Goal: Check status: Check status

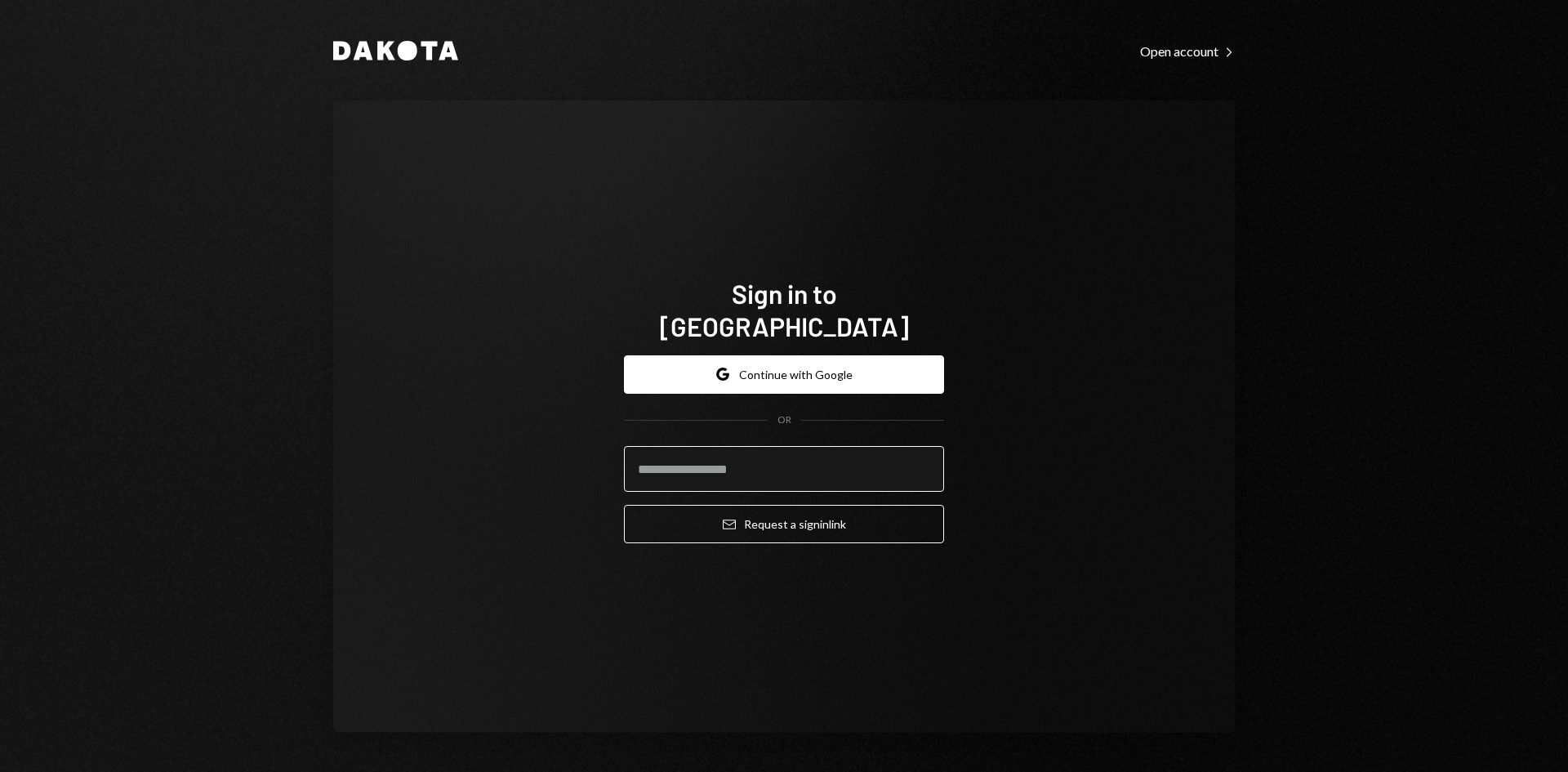
click at [696, 446] on input "email" at bounding box center [784, 469] width 320 height 46
click at [545, 501] on div "Sign in to Dakota Google Continue with Google OR Email Request a sign in link" at bounding box center [783, 416] width 902 height 632
click at [839, 458] on input "email" at bounding box center [784, 469] width 320 height 46
type input "**********"
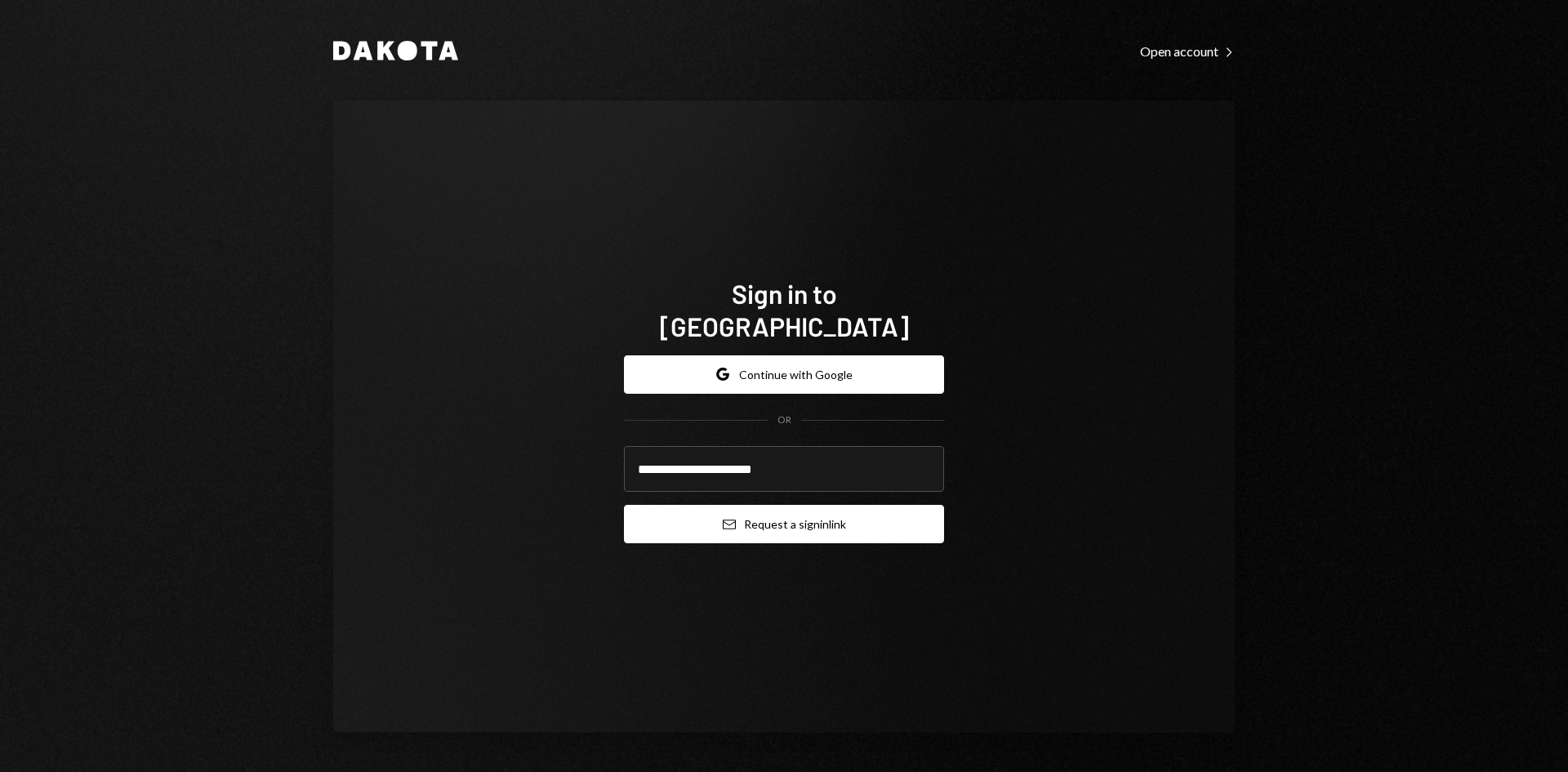
click at [804, 523] on button "Email Request a sign in link" at bounding box center [784, 524] width 320 height 39
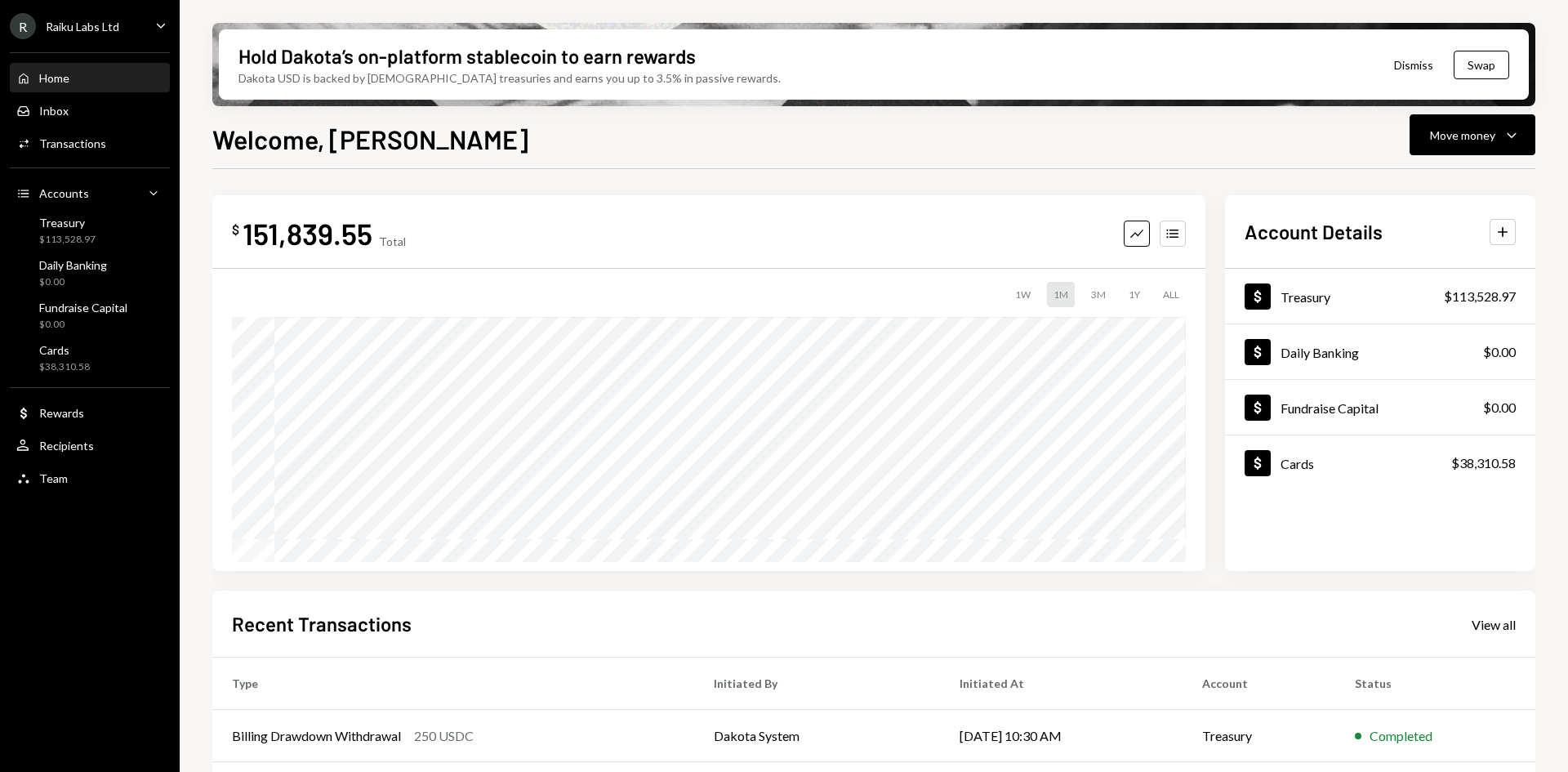
click at [165, 27] on icon "Caret Down" at bounding box center [161, 25] width 18 height 18
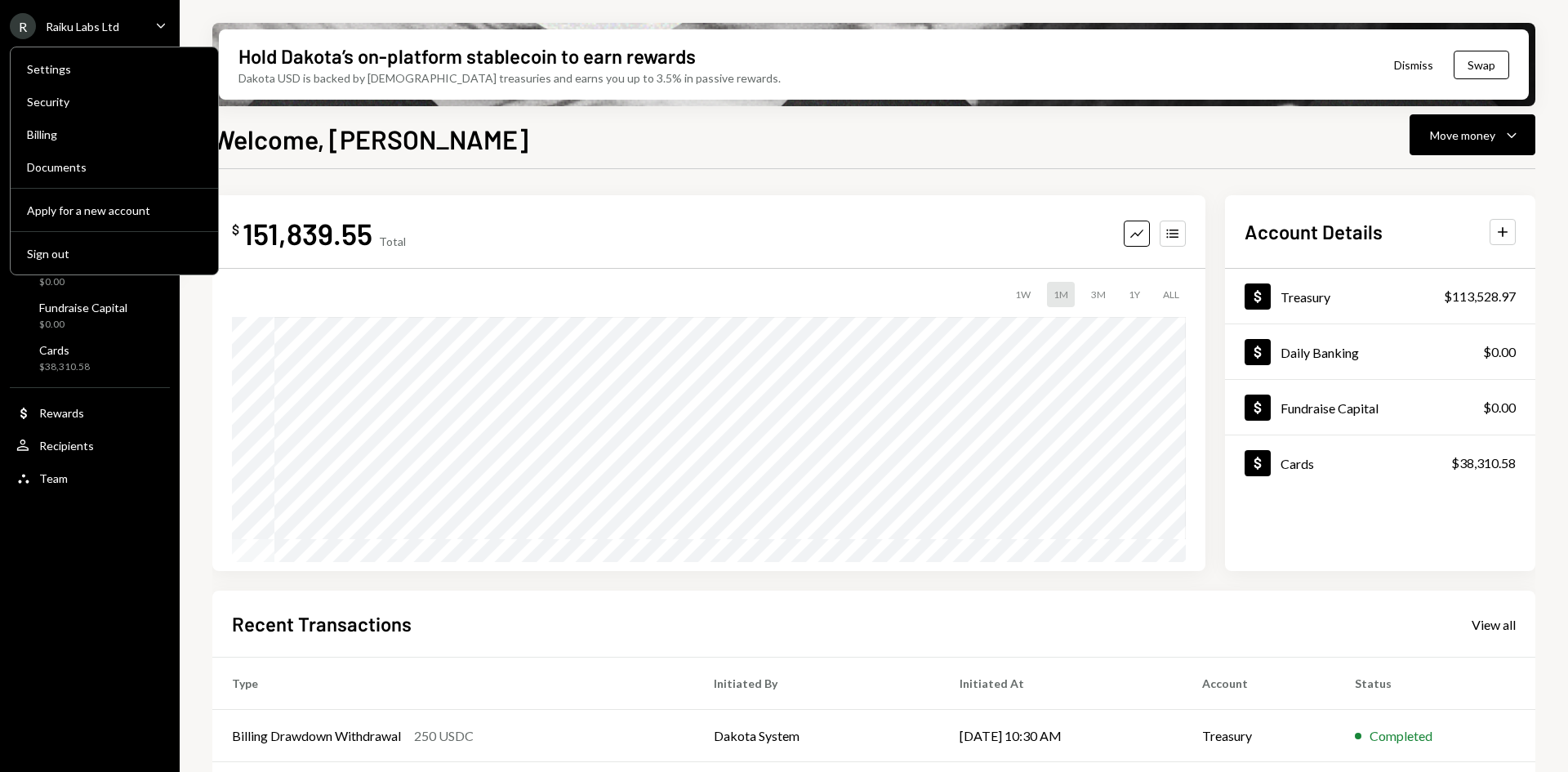
click at [76, 31] on div "Raiku Labs Ltd" at bounding box center [83, 26] width 74 height 14
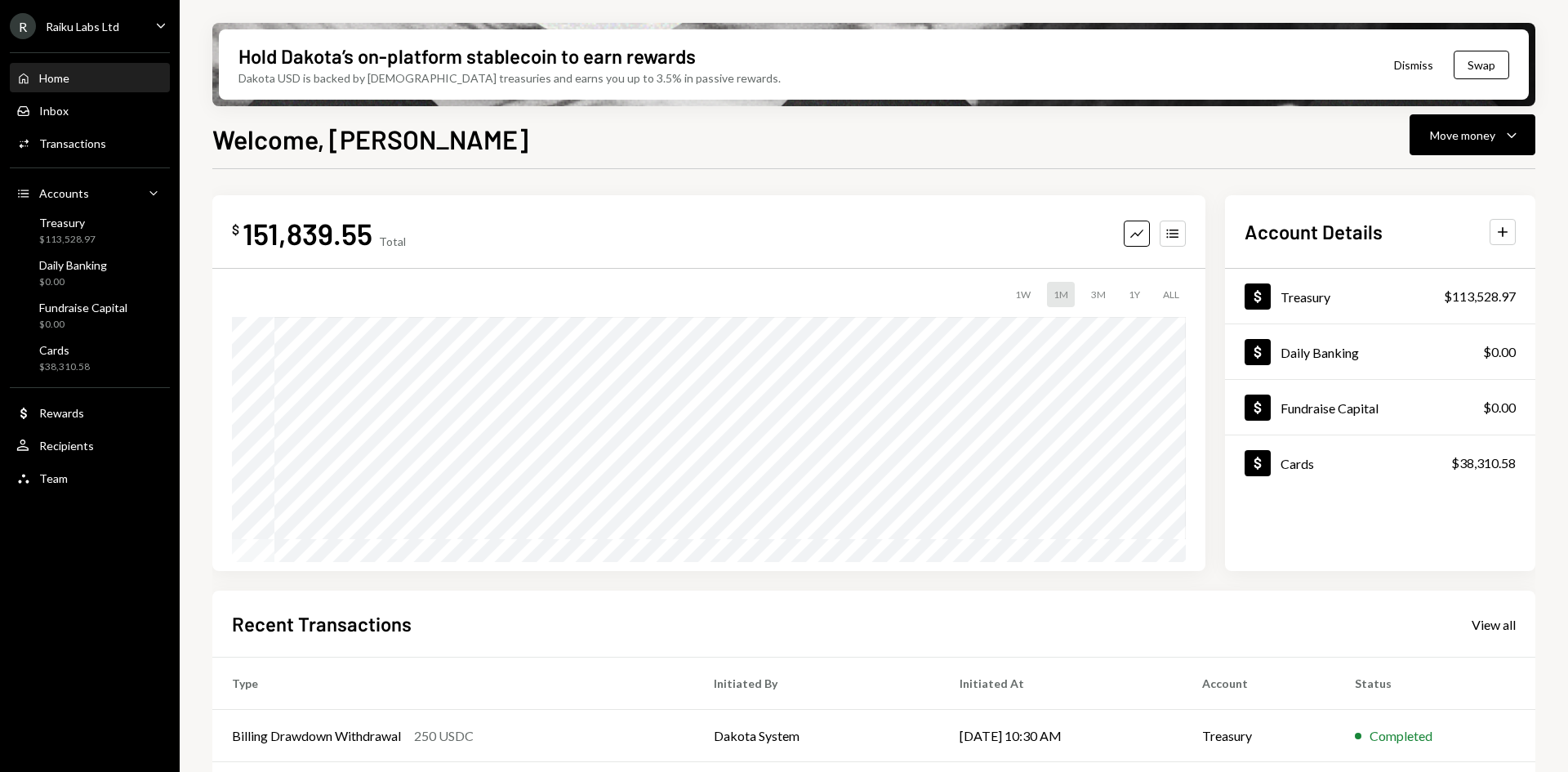
click at [76, 31] on div "Raiku Labs Ltd" at bounding box center [83, 26] width 74 height 14
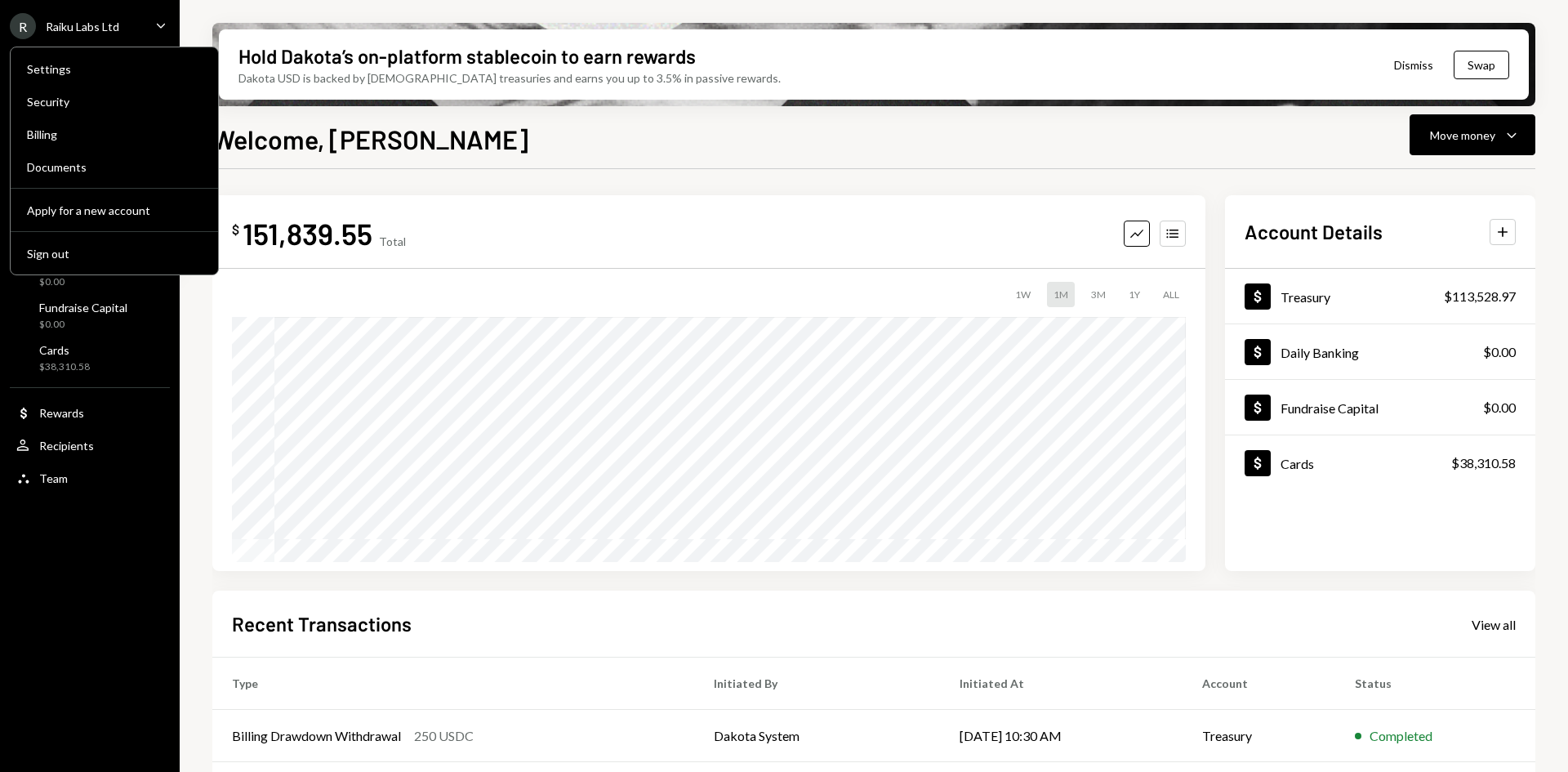
click at [76, 31] on div "Raiku Labs Ltd" at bounding box center [83, 26] width 74 height 14
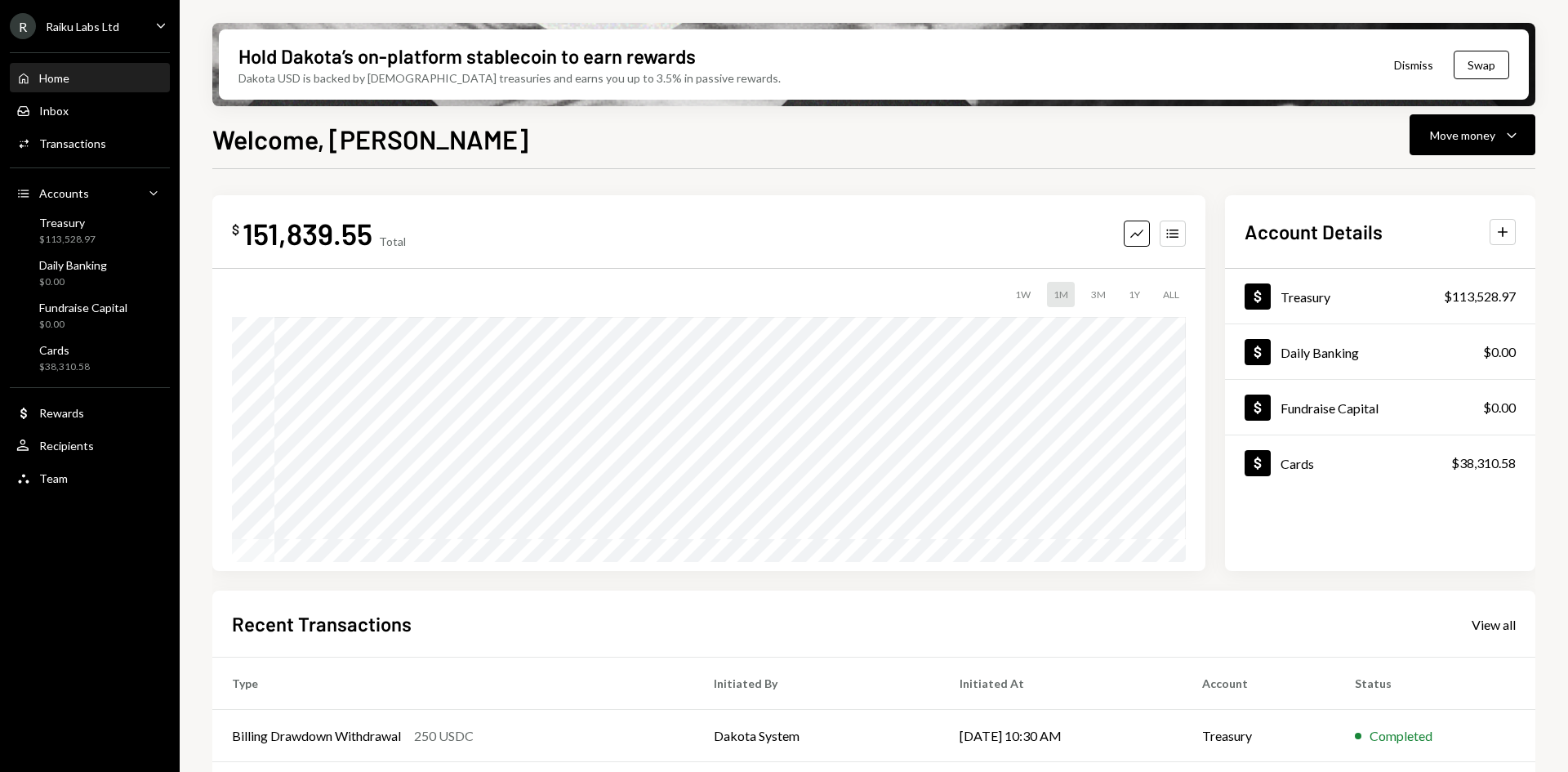
click at [29, 23] on div "R" at bounding box center [23, 26] width 26 height 26
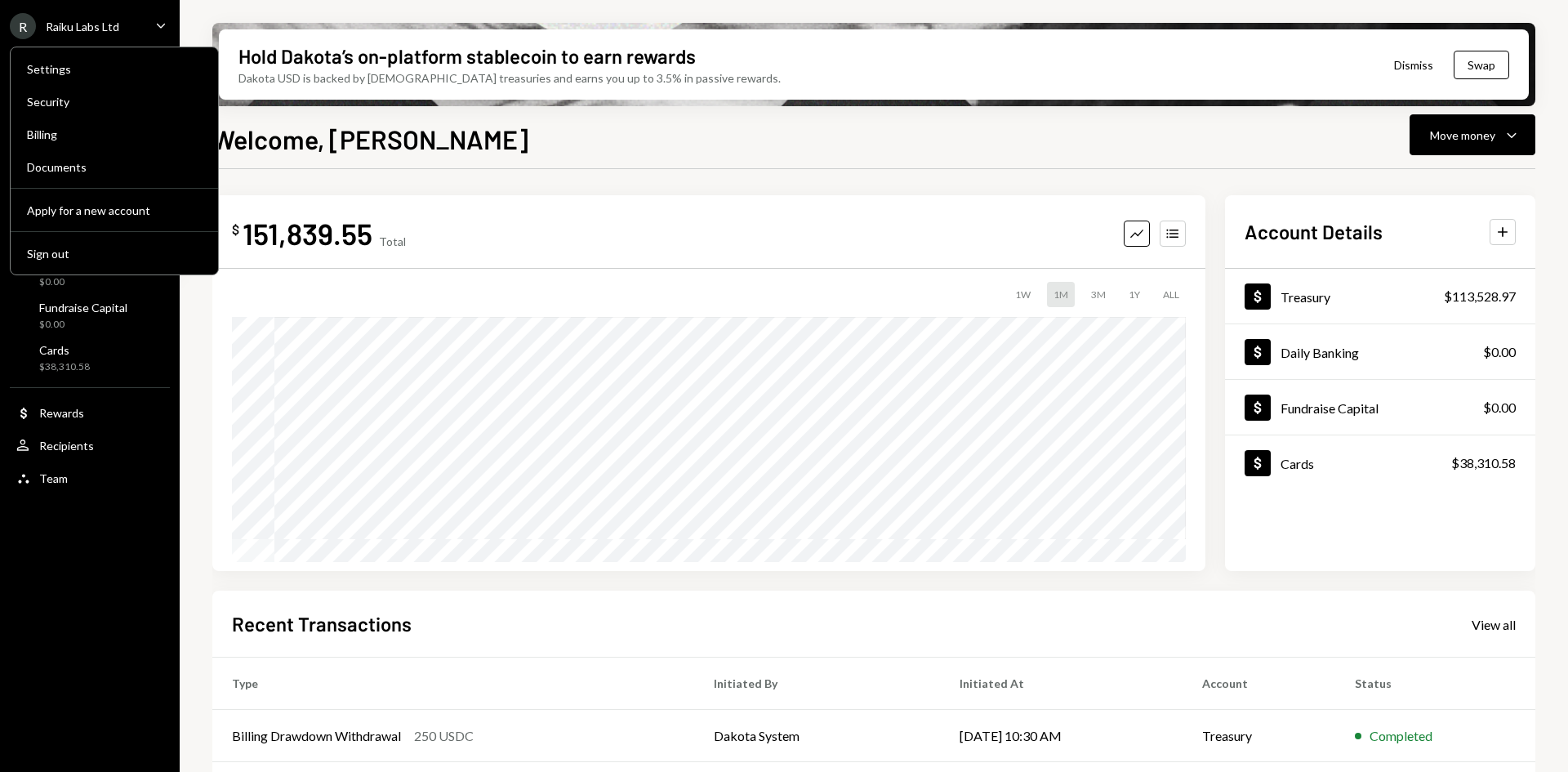
click at [29, 23] on div "R" at bounding box center [23, 26] width 26 height 26
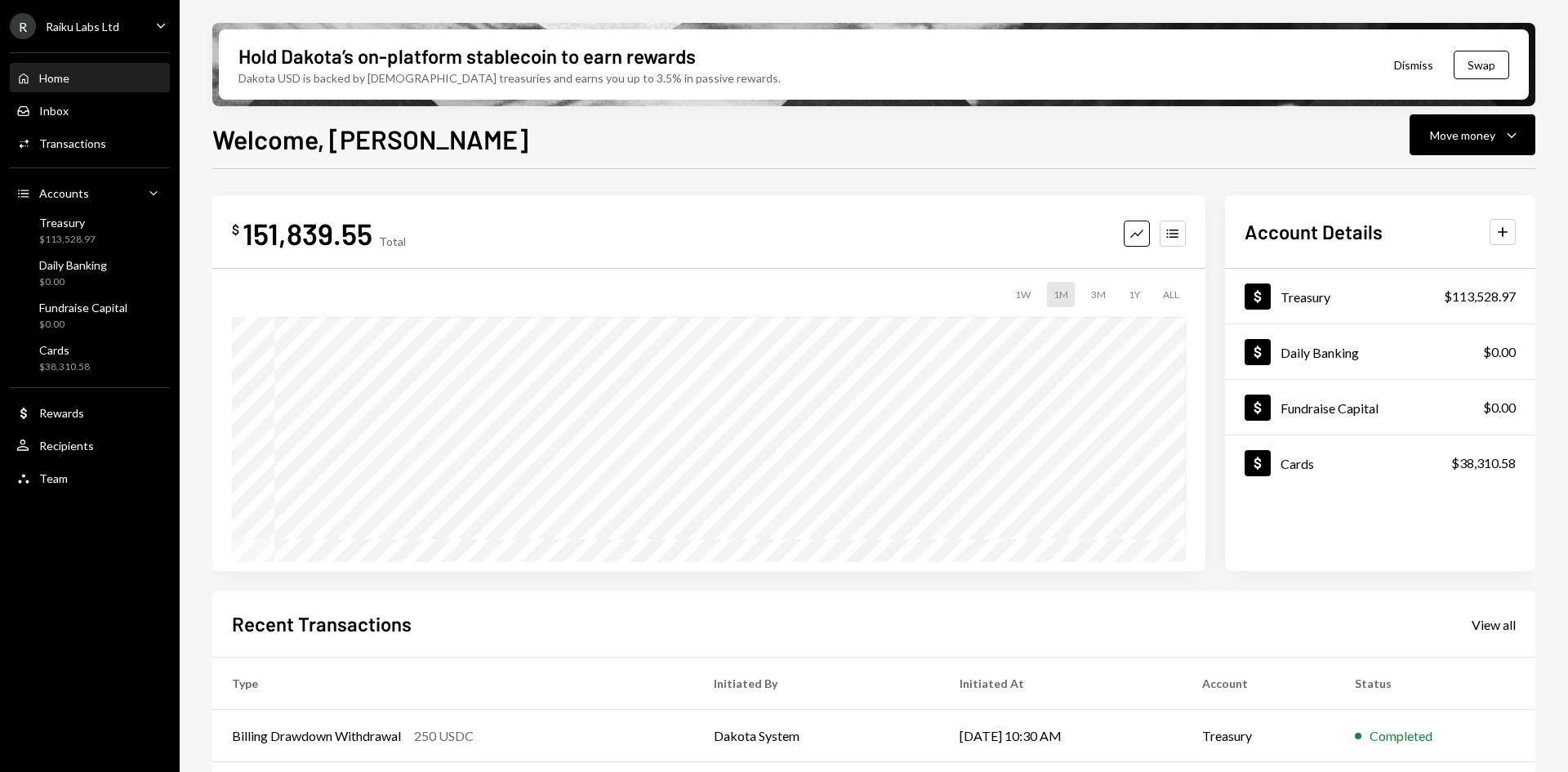
click at [76, 23] on div "Raiku Labs Ltd" at bounding box center [83, 26] width 74 height 14
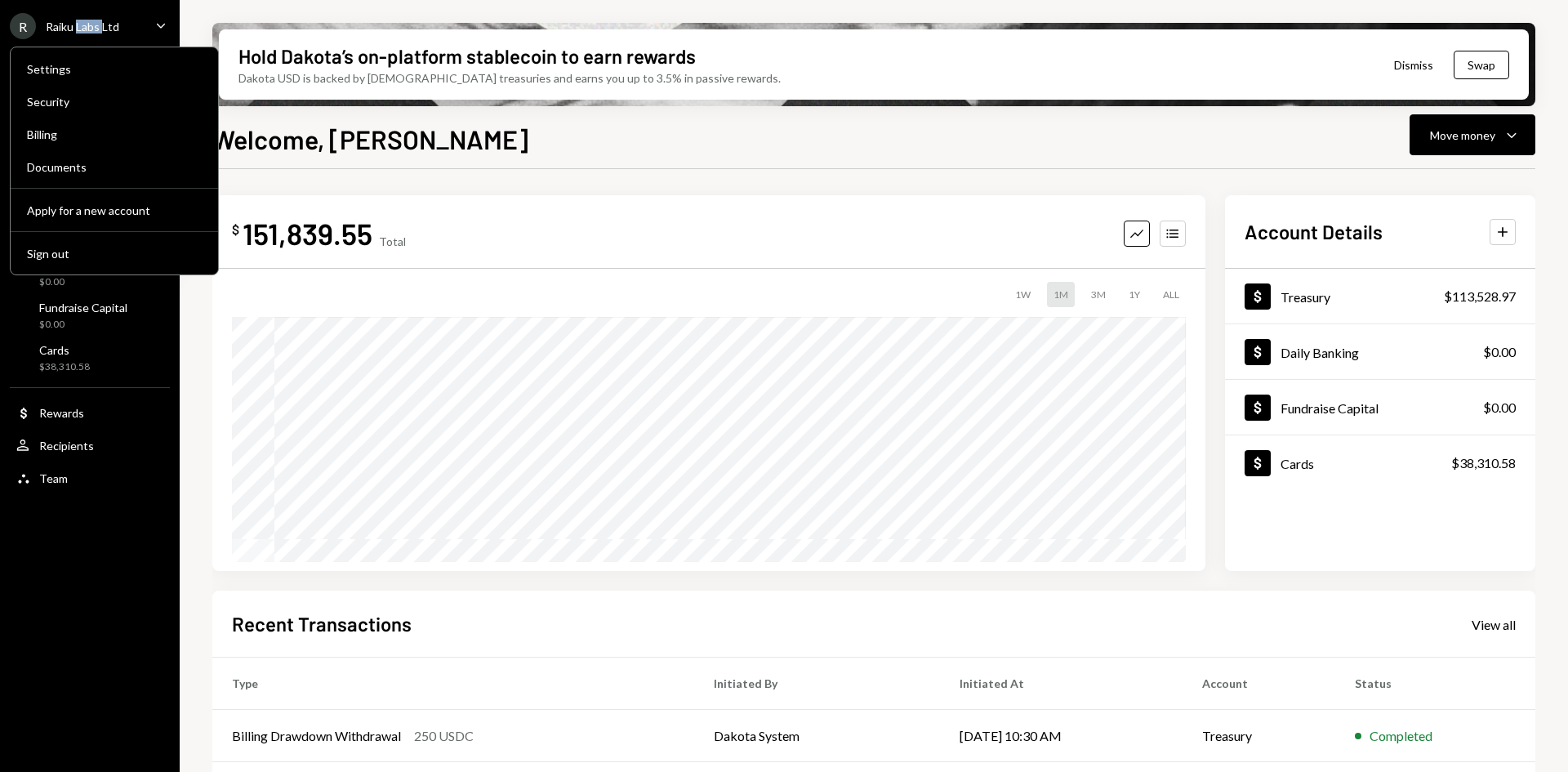
click at [77, 24] on div "Raiku Labs Ltd" at bounding box center [83, 26] width 74 height 14
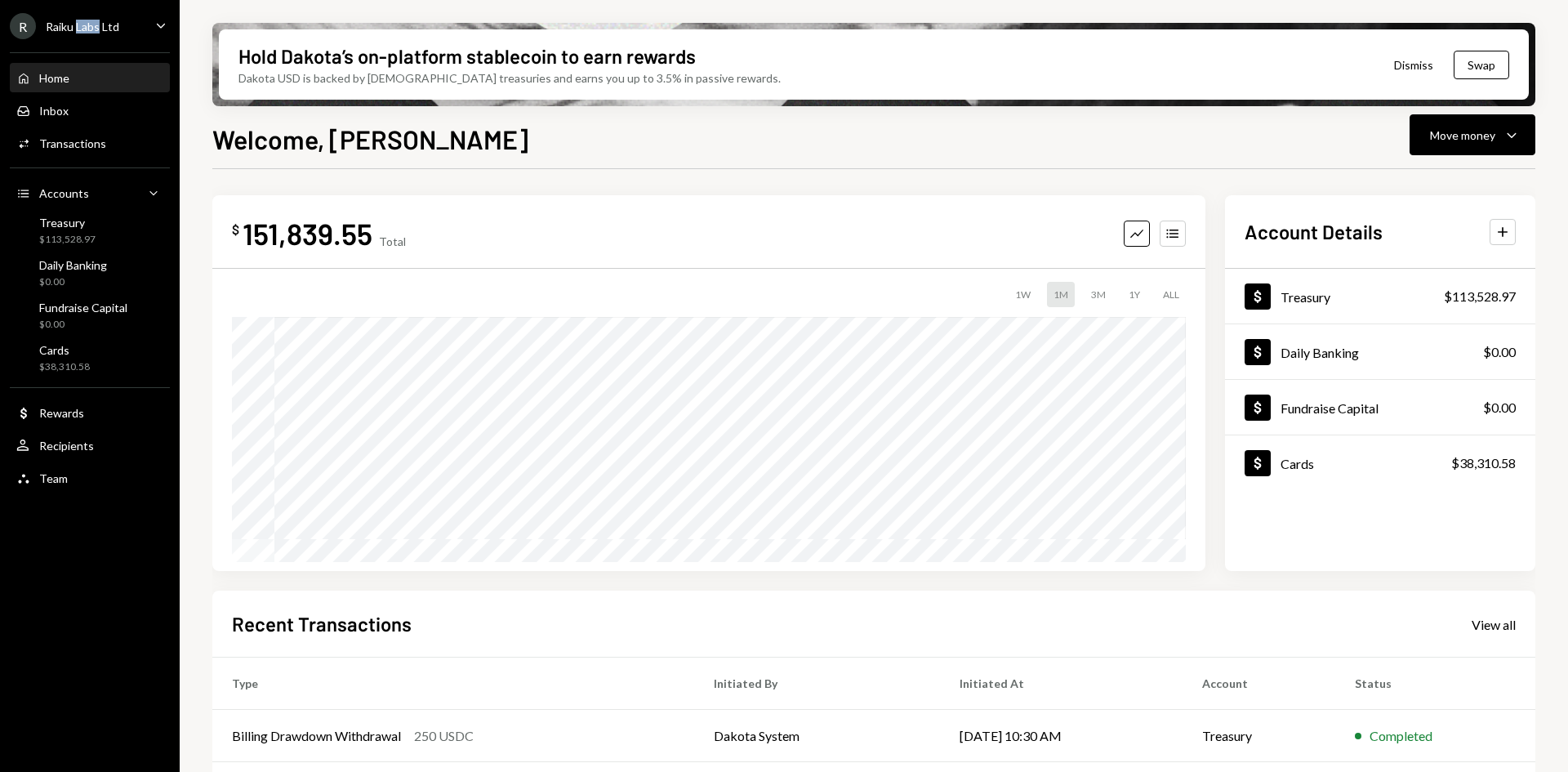
click at [77, 24] on div "Raiku Labs Ltd" at bounding box center [83, 26] width 74 height 14
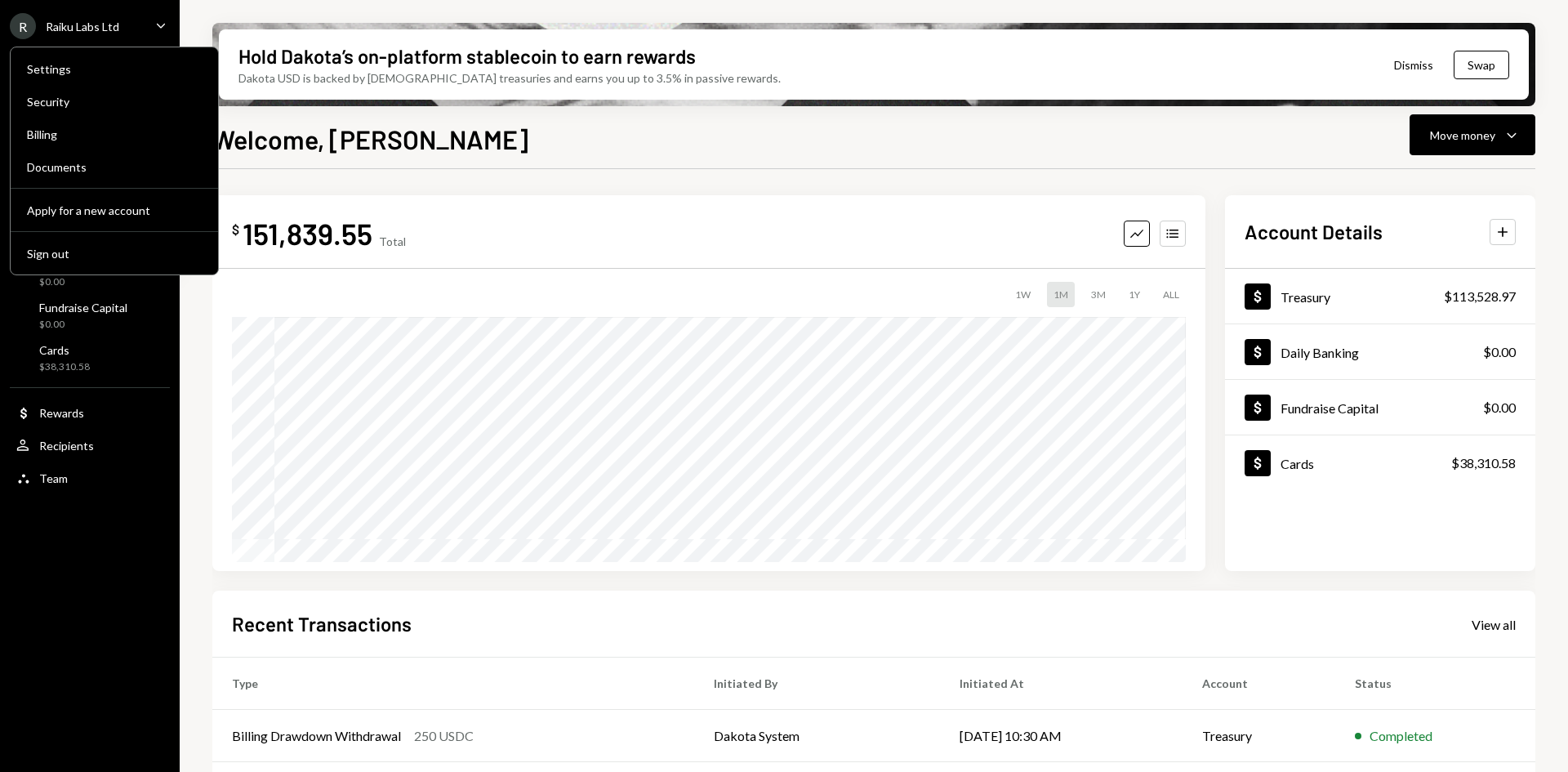
click at [77, 24] on div "Raiku Labs Ltd" at bounding box center [83, 26] width 74 height 14
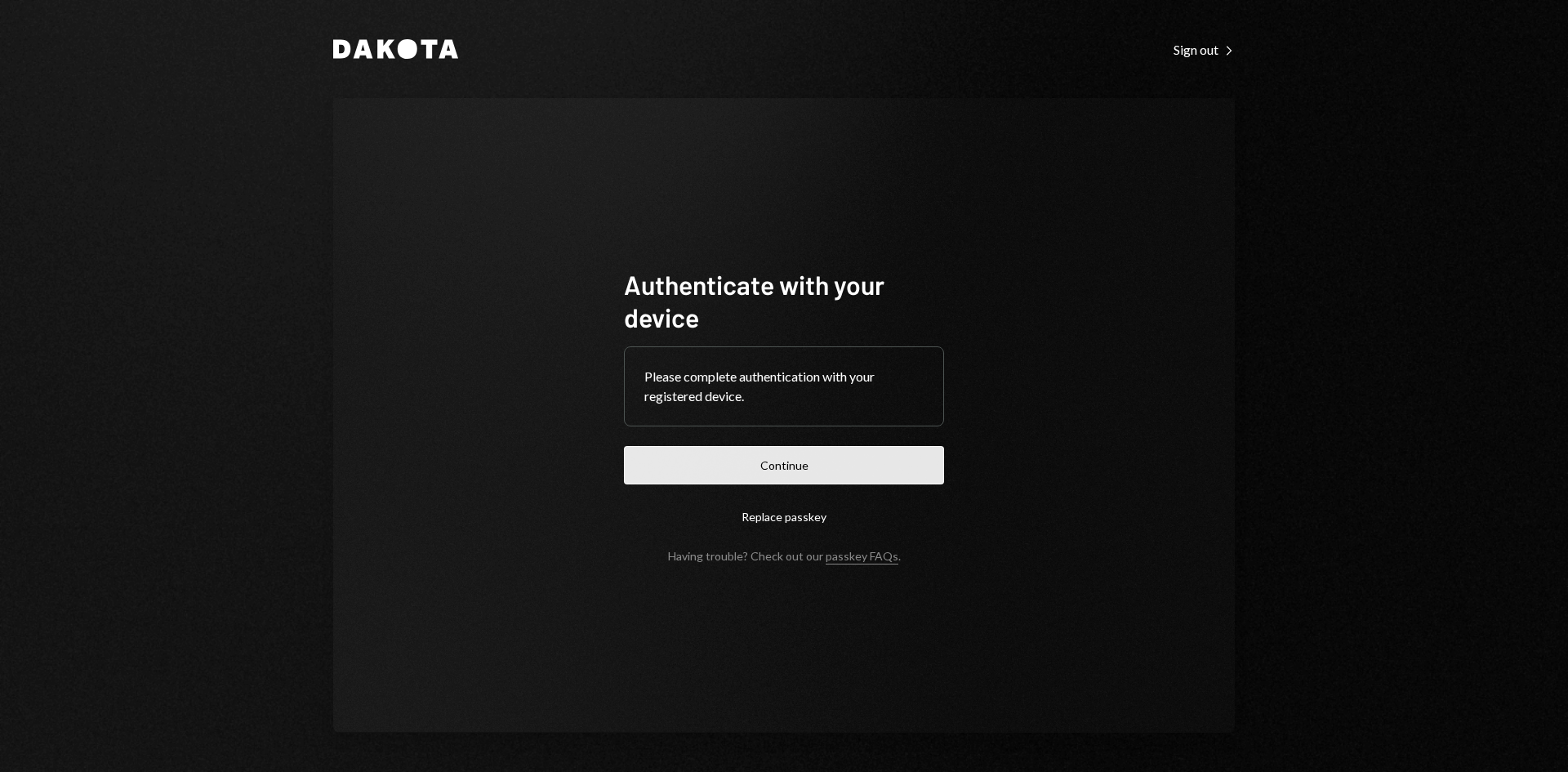
click at [778, 476] on button "Continue" at bounding box center [784, 465] width 320 height 39
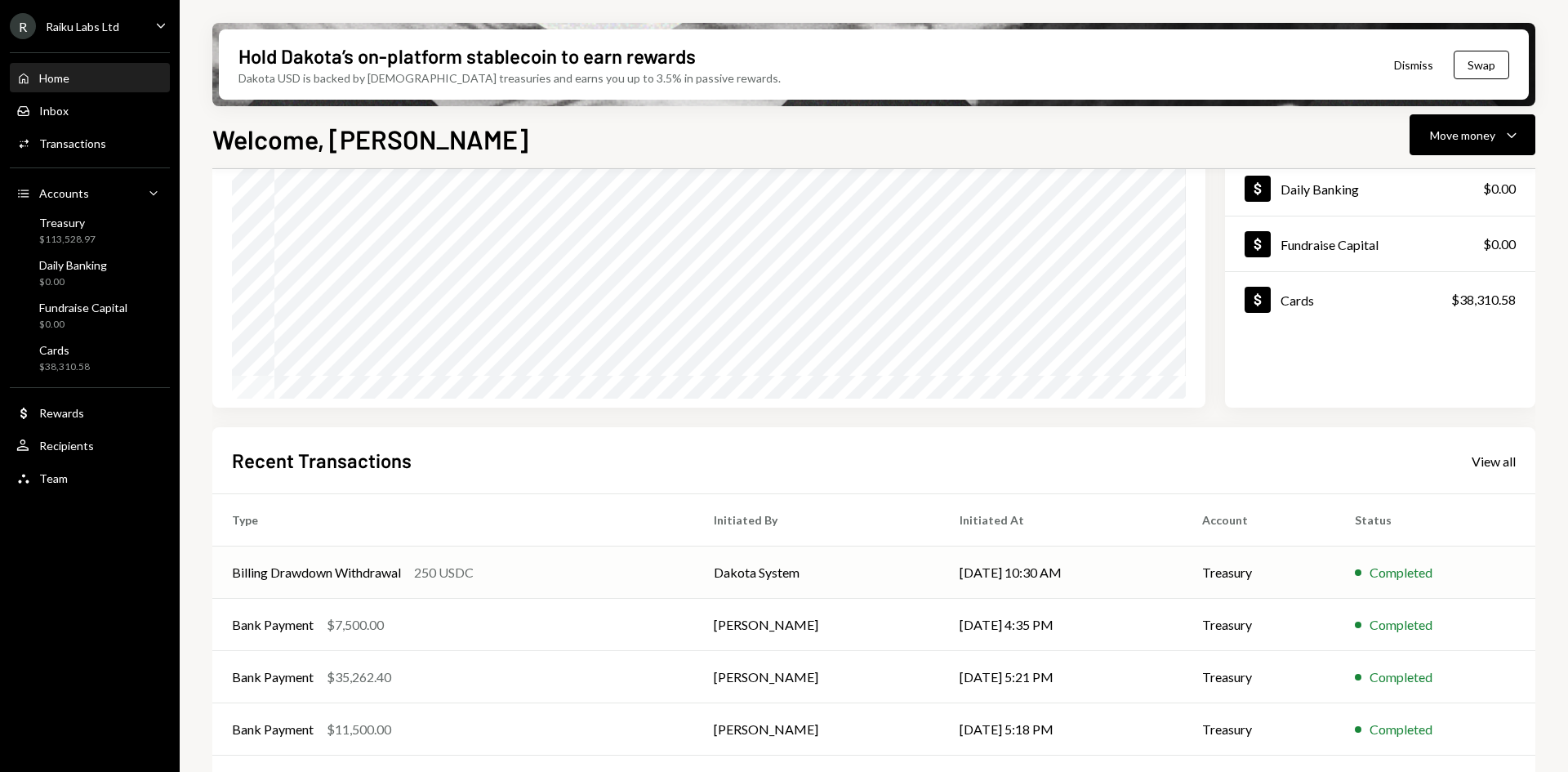
scroll to position [213, 0]
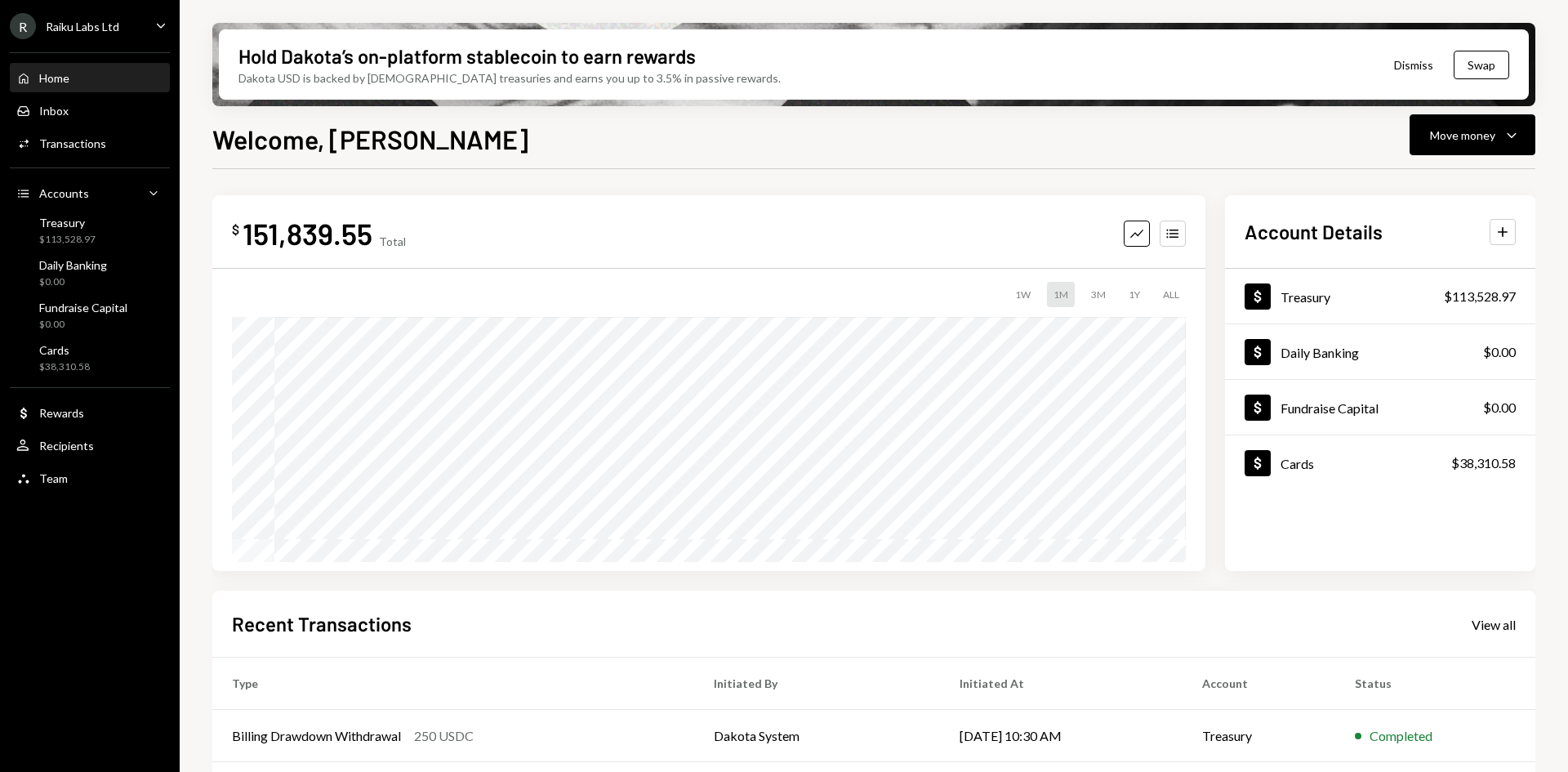
click at [205, 399] on div "Hold Dakota’s on-platform stablecoin to earn rewards Dakota USD is backed by U.…" at bounding box center [874, 386] width 1388 height 772
click at [91, 233] on div "$113,528.97" at bounding box center [68, 240] width 56 height 14
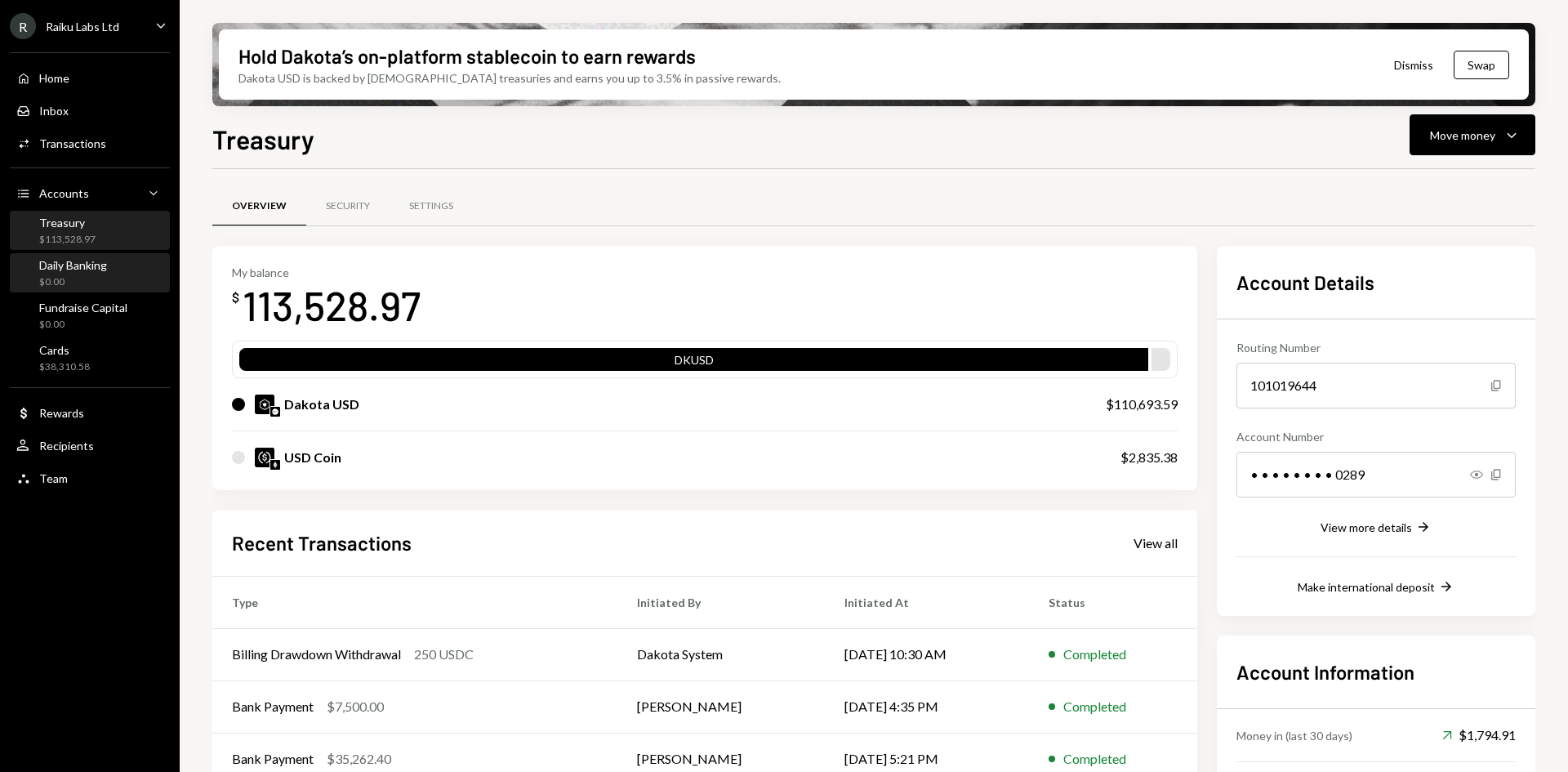
click at [88, 270] on div "Daily Banking" at bounding box center [73, 265] width 68 height 14
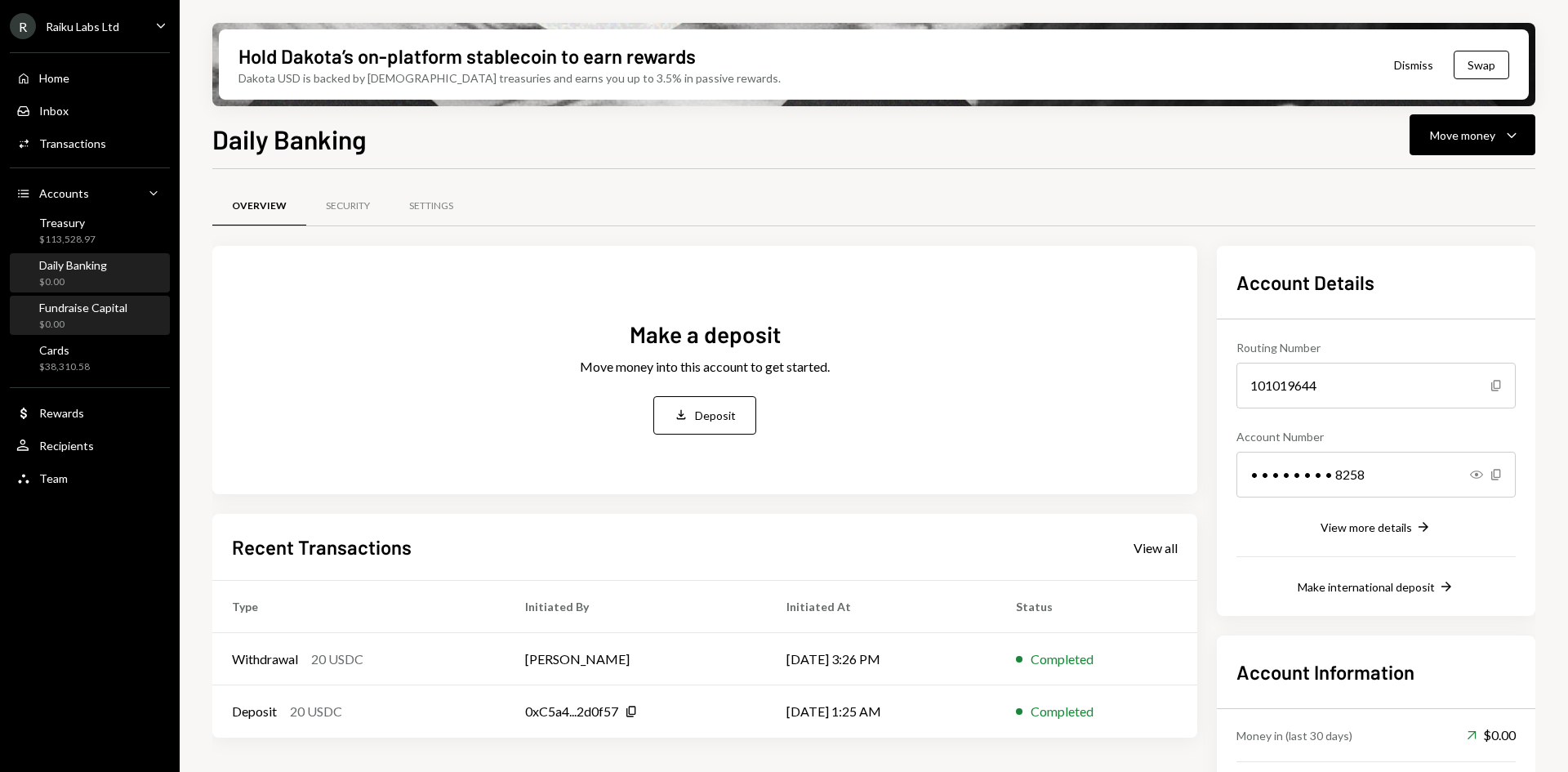
click at [86, 328] on div "$0.00" at bounding box center [83, 325] width 88 height 14
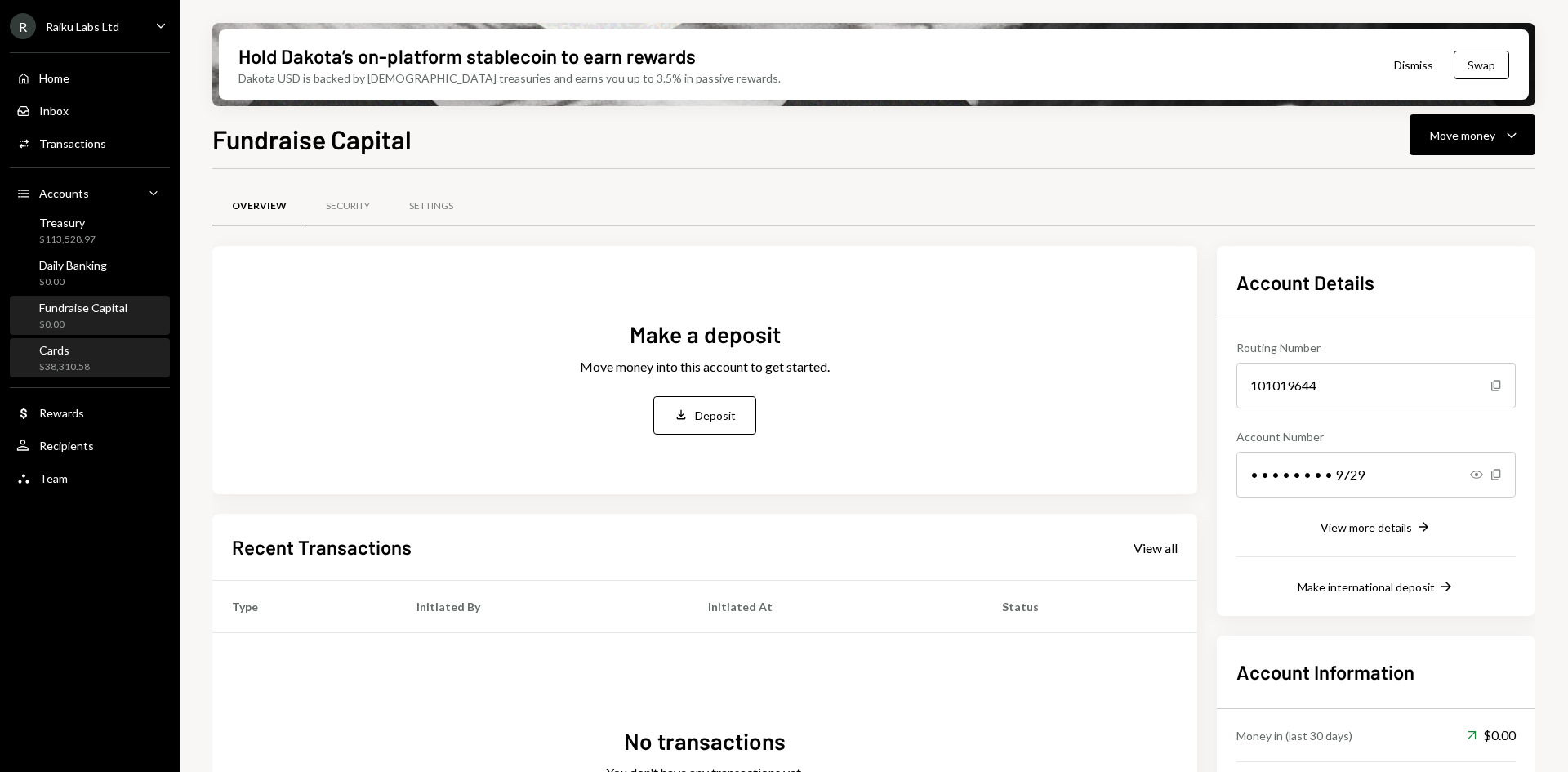
click at [76, 372] on div "$38,310.58" at bounding box center [65, 367] width 51 height 14
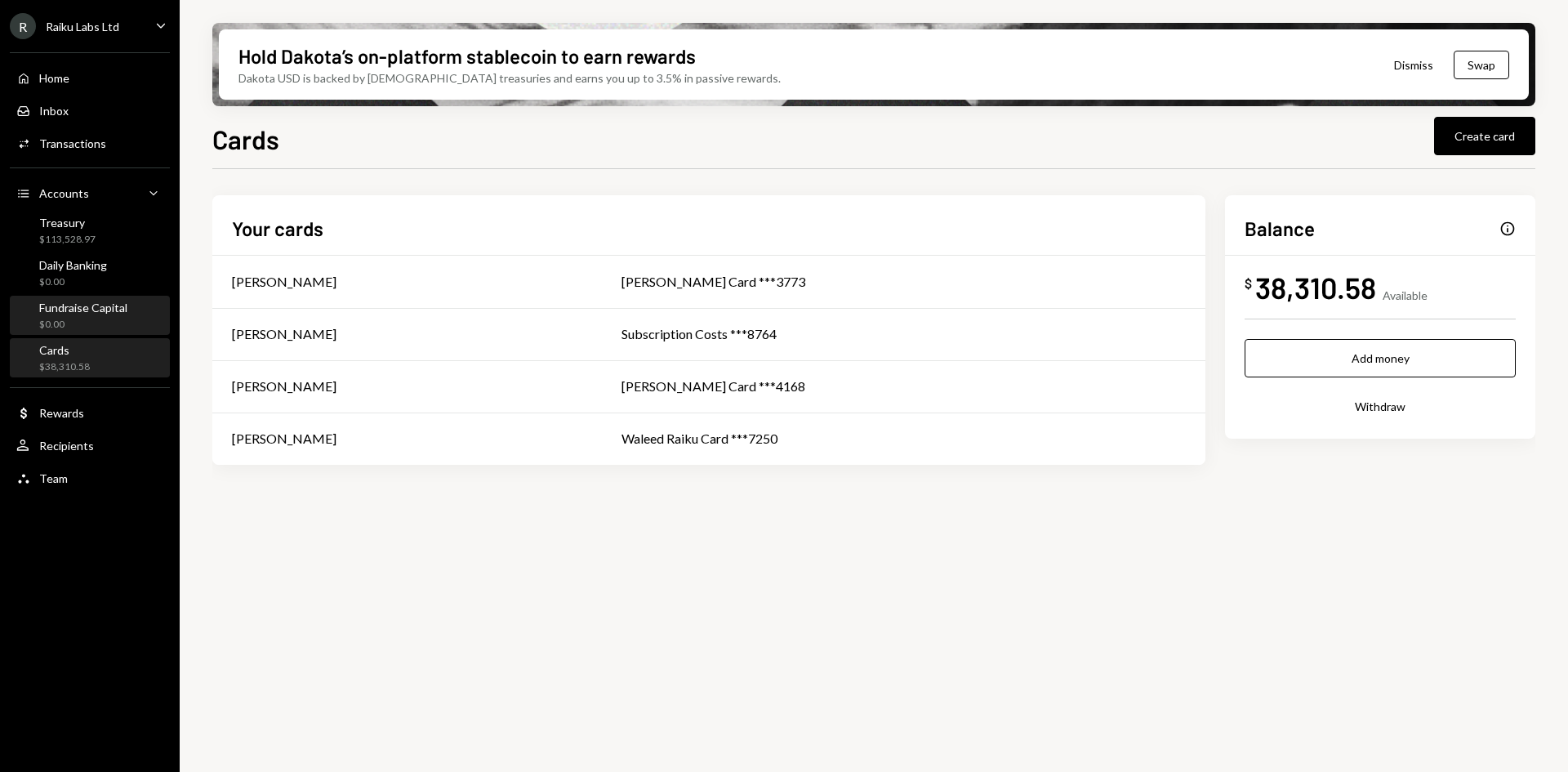
click at [57, 321] on div "$0.00" at bounding box center [83, 325] width 88 height 14
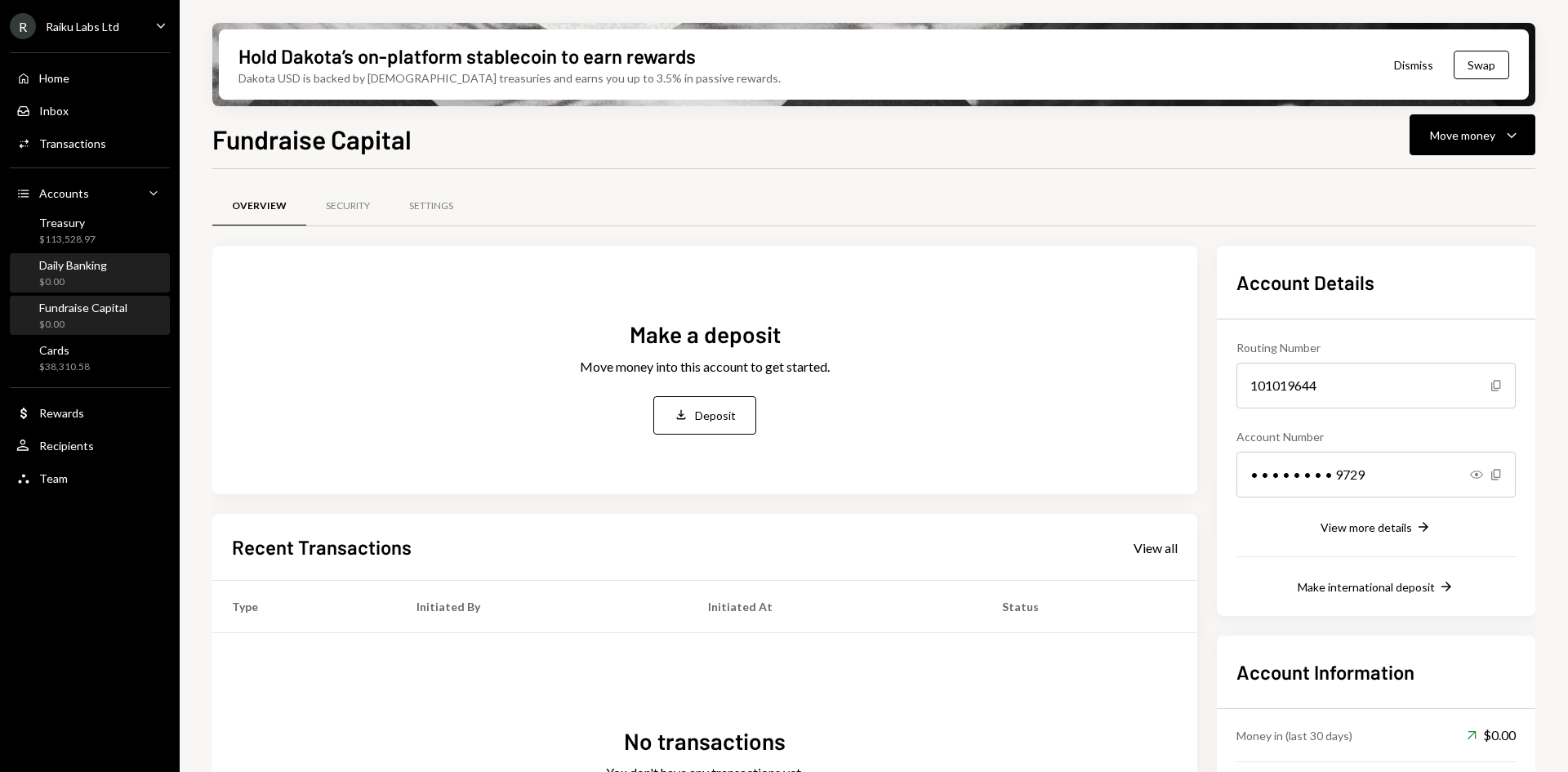
click at [55, 270] on div "Daily Banking" at bounding box center [73, 265] width 68 height 14
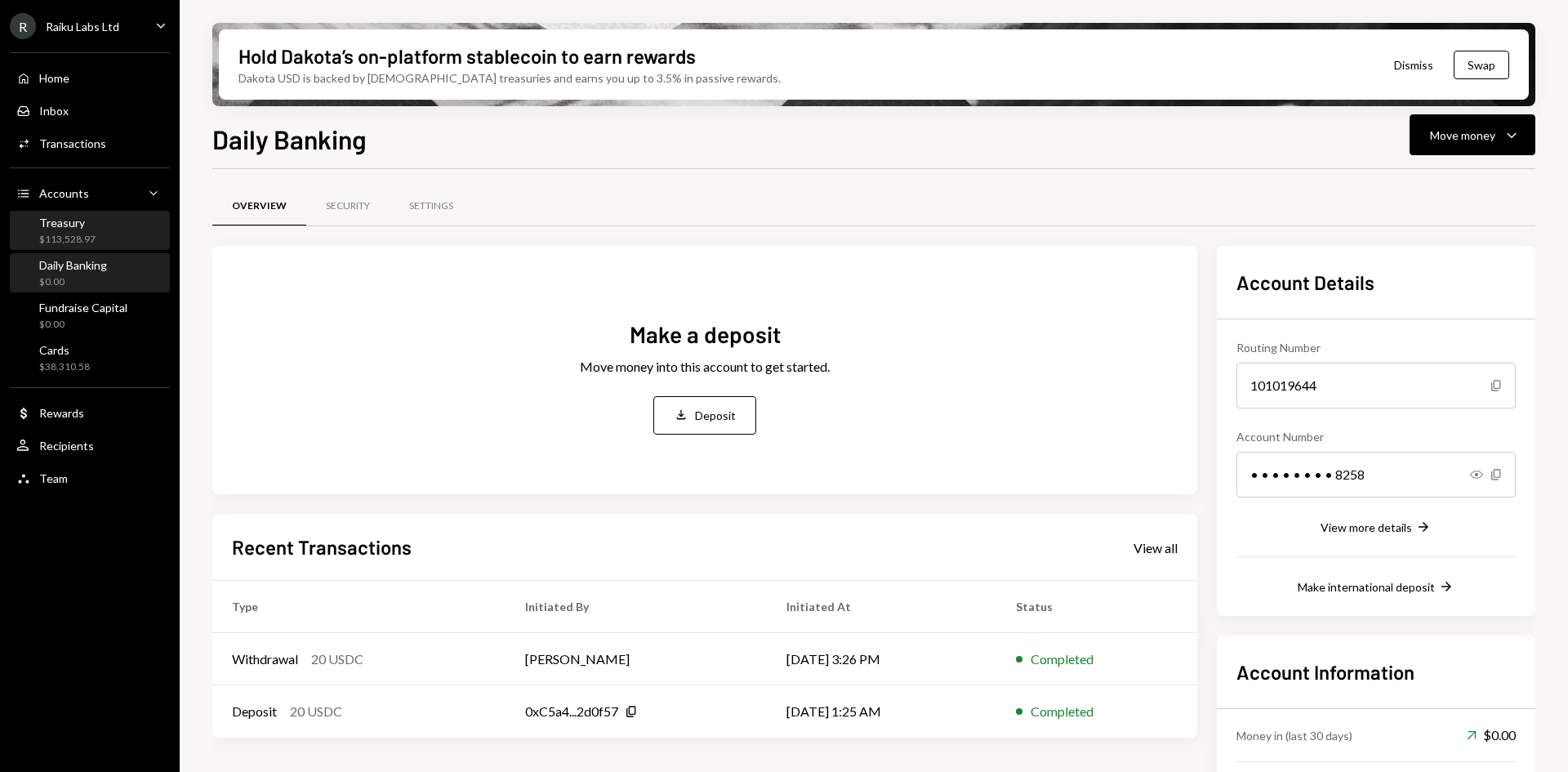
click at [57, 242] on div "$113,528.97" at bounding box center [68, 240] width 56 height 14
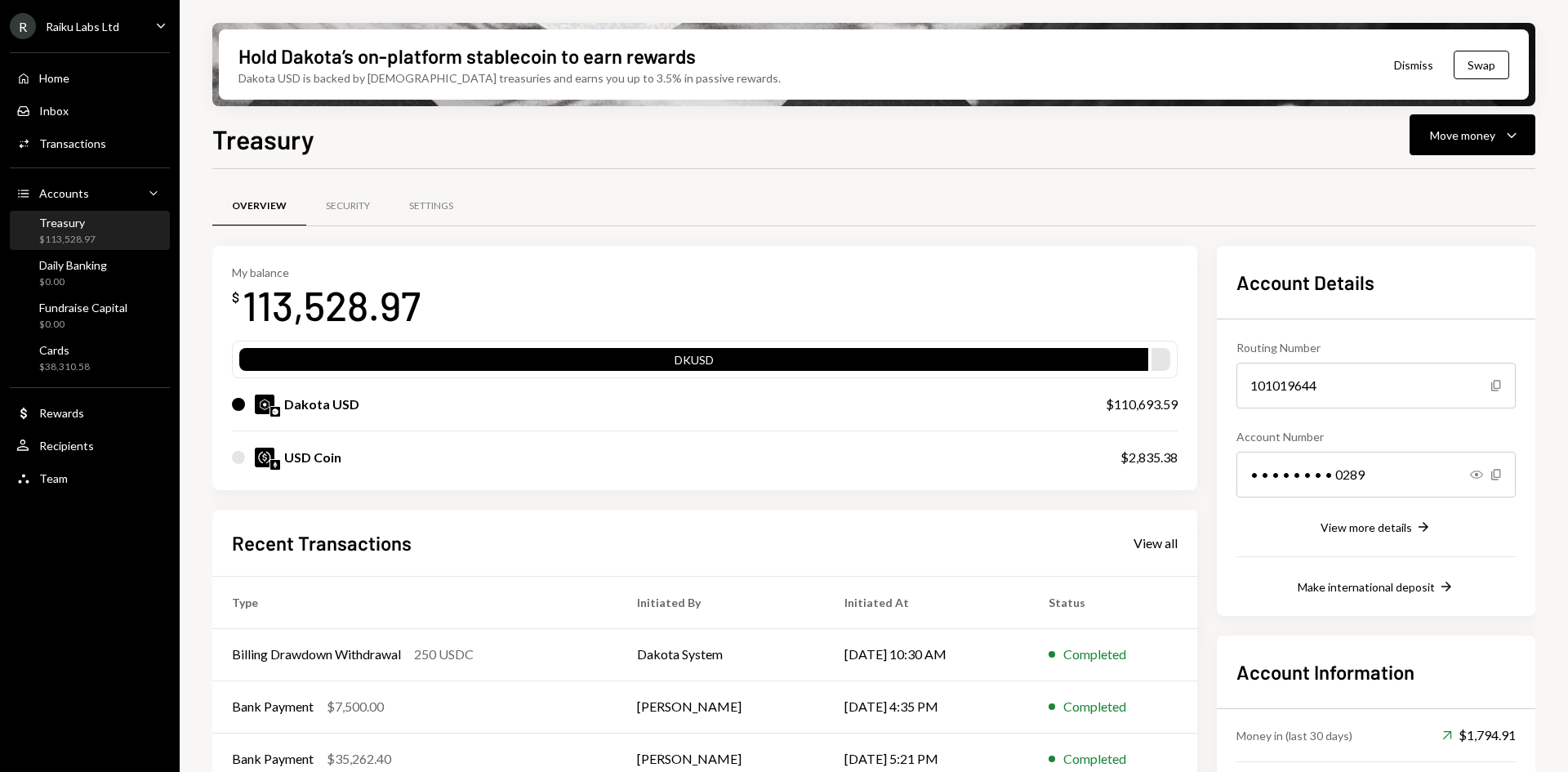
click at [429, 459] on div "USD Coin" at bounding box center [659, 458] width 856 height 19
click at [245, 458] on div "USD Coin" at bounding box center [659, 458] width 856 height 19
click at [240, 458] on div at bounding box center [238, 457] width 13 height 13
click at [239, 458] on div at bounding box center [238, 457] width 13 height 13
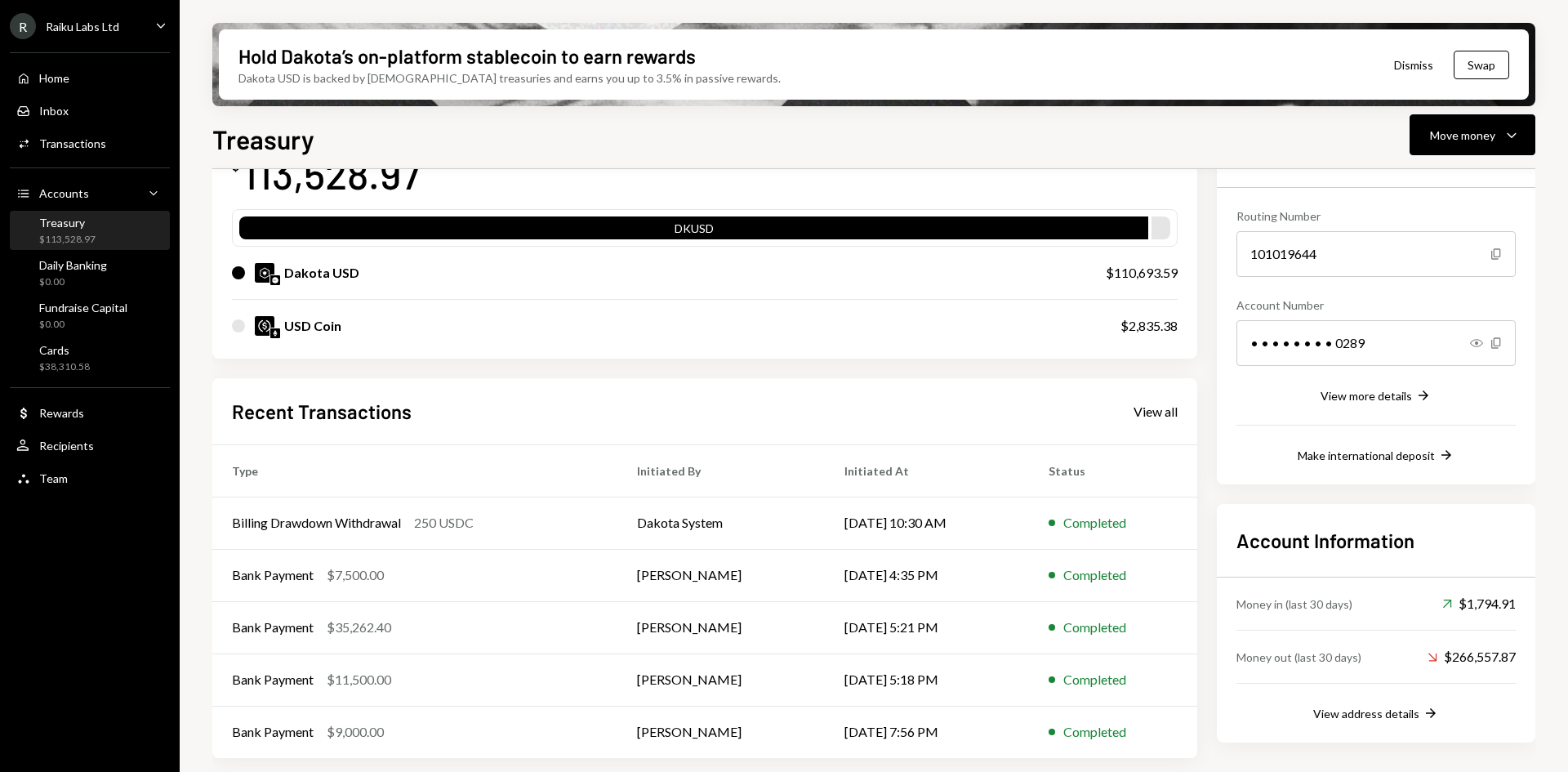
click at [263, 325] on img at bounding box center [264, 326] width 19 height 19
click at [230, 326] on div "My balance $ 113,528.97 DKUSD Dakota USD $110,693.59 USD Coin $2,835.38" at bounding box center [705, 236] width 985 height 244
click at [240, 326] on div at bounding box center [238, 326] width 13 height 13
click at [1165, 408] on div "View all" at bounding box center [1155, 411] width 44 height 17
